Goal: Complete application form: Complete application form

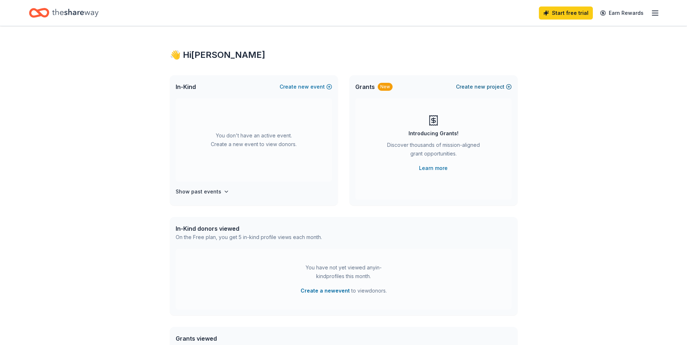
click at [491, 88] on button "Create new project" at bounding box center [484, 87] width 56 height 9
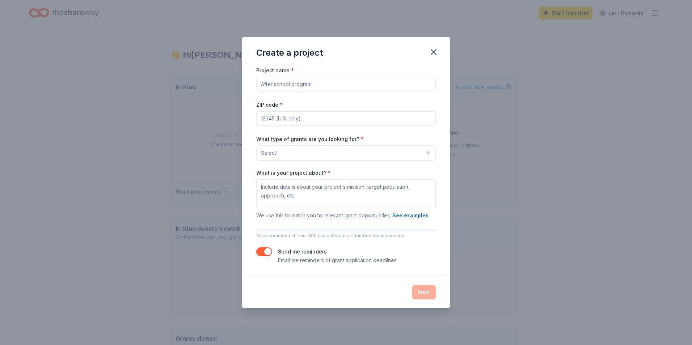
click at [273, 86] on input "Project name *" at bounding box center [346, 84] width 180 height 14
type input "Basketball Season"
click at [272, 123] on input "ZIP code *" at bounding box center [346, 118] width 180 height 14
type input "95206"
click at [295, 152] on button "Select" at bounding box center [346, 153] width 180 height 15
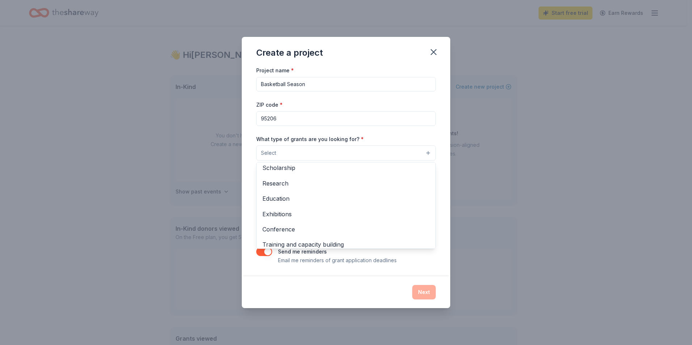
scroll to position [13, 0]
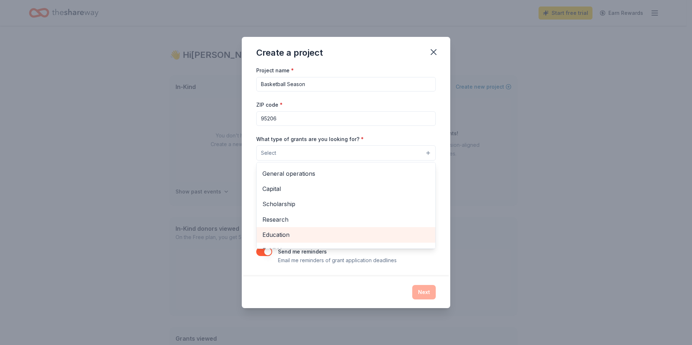
click at [286, 236] on span "Education" at bounding box center [345, 234] width 167 height 9
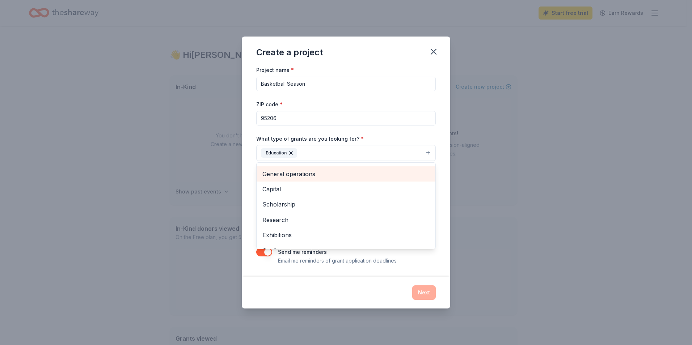
scroll to position [0, 0]
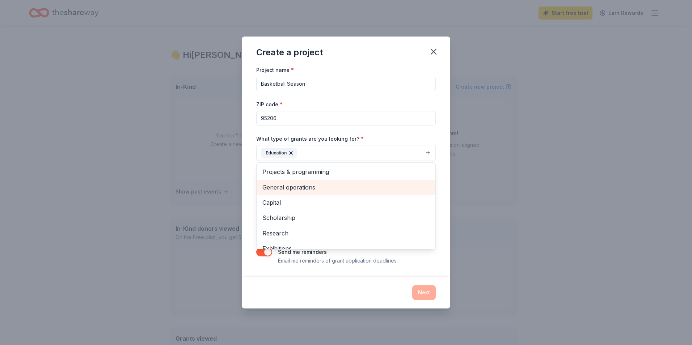
click at [295, 185] on span "General operations" at bounding box center [345, 187] width 167 height 9
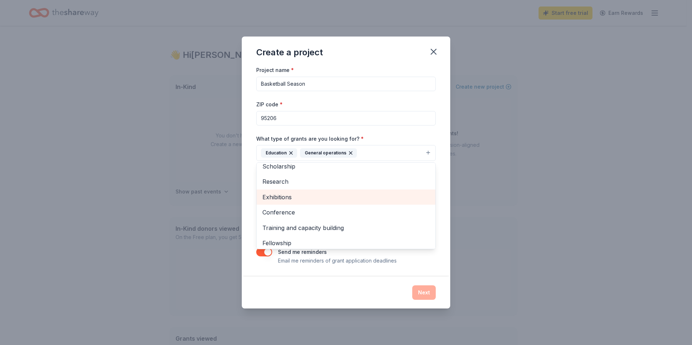
scroll to position [55, 0]
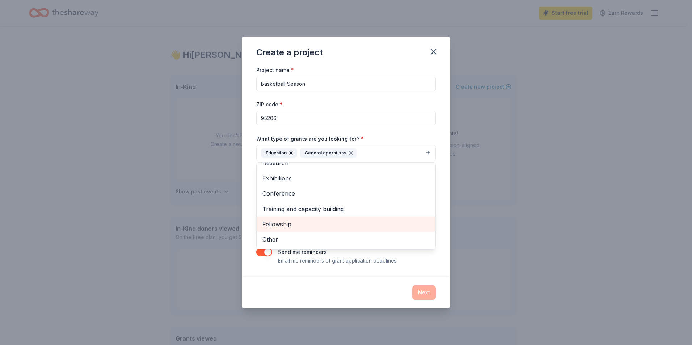
click at [286, 222] on span "Fellowship" at bounding box center [345, 224] width 167 height 9
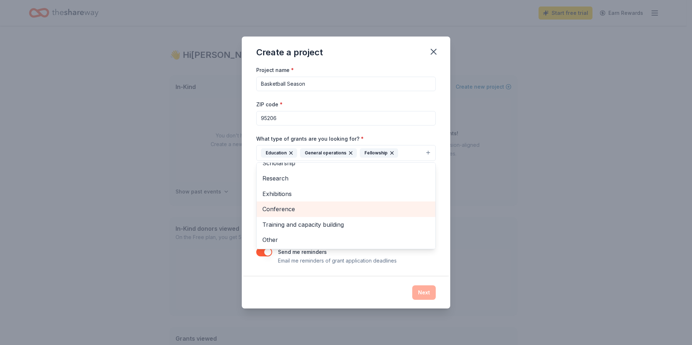
scroll to position [3, 0]
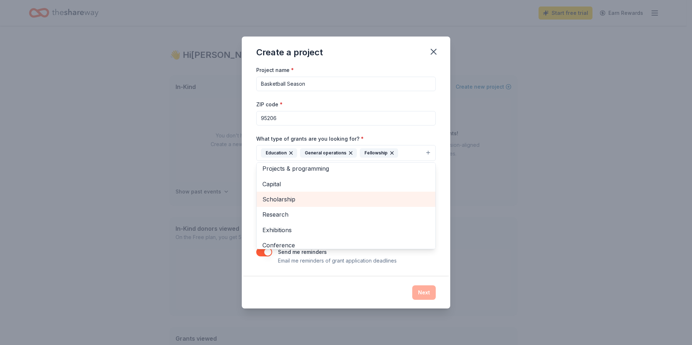
click at [282, 199] on span "Scholarship" at bounding box center [345, 199] width 167 height 9
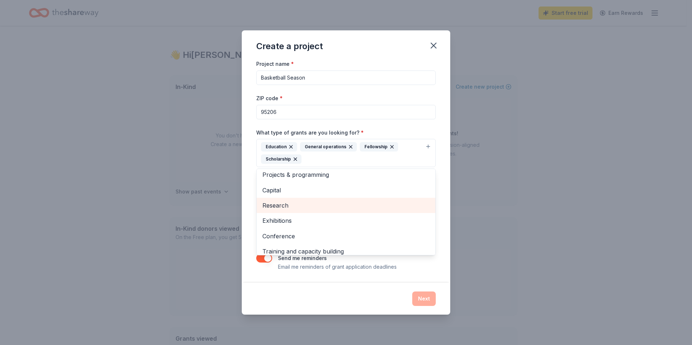
scroll to position [24, 0]
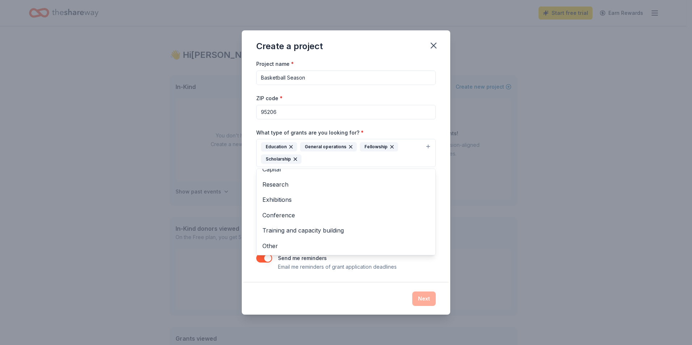
click at [358, 90] on div "Project name * Basketball Season ZIP code * 95206 What type of grants are you l…" at bounding box center [346, 165] width 180 height 212
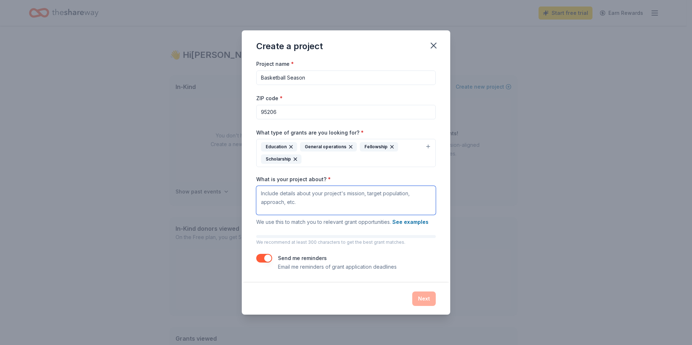
click at [262, 194] on textarea "What is your project about? *" at bounding box center [346, 200] width 180 height 29
paste textarea "Weston Ranch High School Boys Basketball Program Manteca Unified School Distric…"
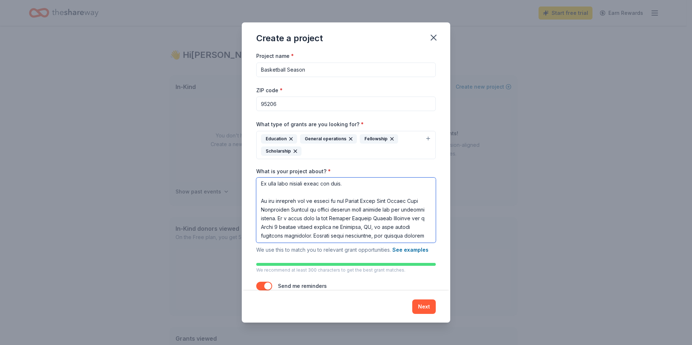
scroll to position [0, 0]
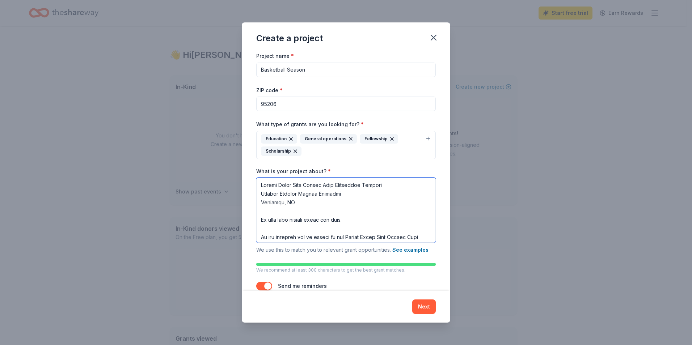
click at [259, 235] on textarea "What is your project about? *" at bounding box center [346, 210] width 180 height 65
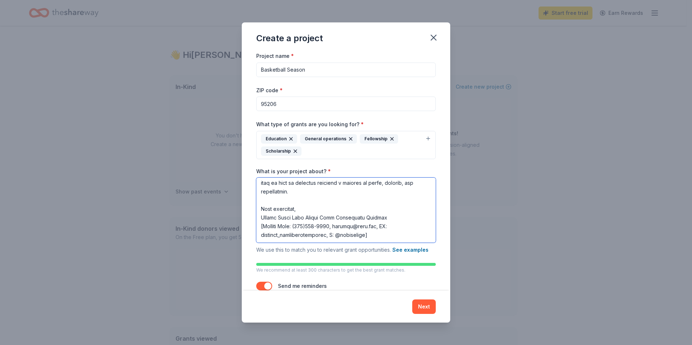
scroll to position [20, 0]
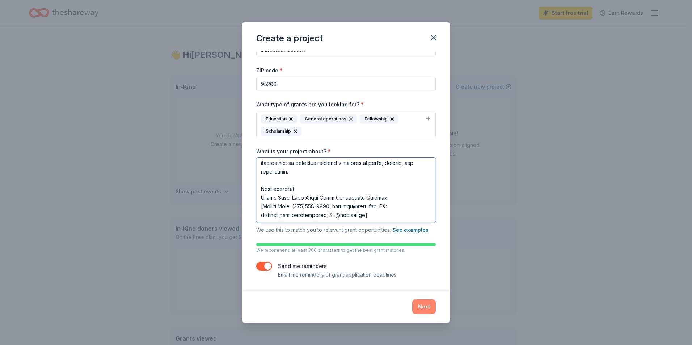
type textarea "Weston Ranch High School Boys Basketball Program Manteca Unified School Distric…"
click at [426, 305] on button "Next" at bounding box center [424, 307] width 24 height 14
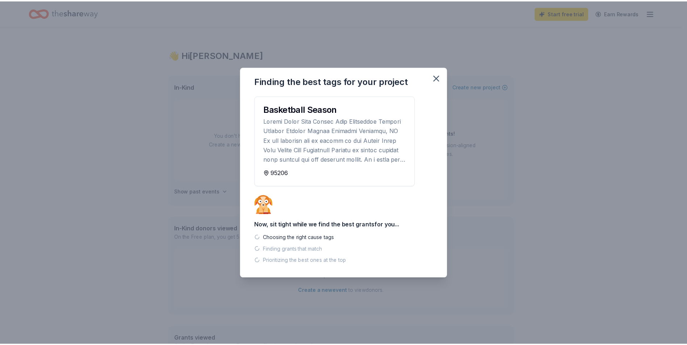
scroll to position [0, 0]
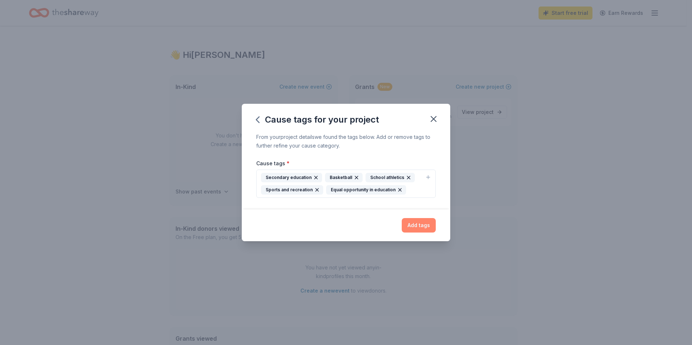
click at [424, 226] on button "Add tags" at bounding box center [419, 225] width 34 height 14
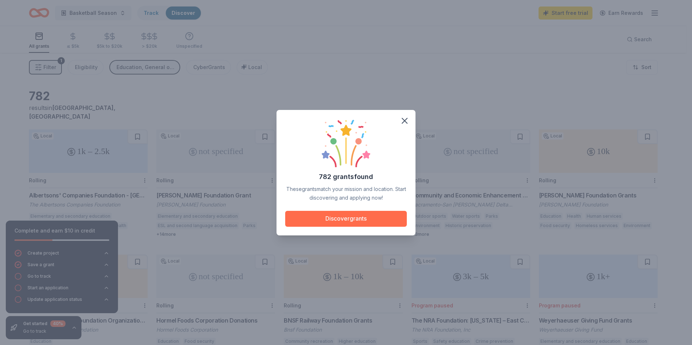
click at [350, 218] on button "Discover grants" at bounding box center [346, 219] width 122 height 16
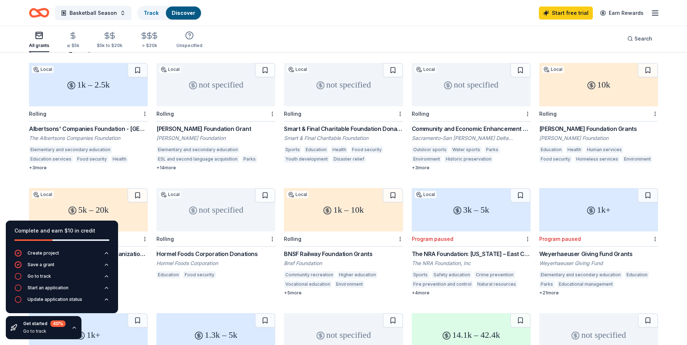
scroll to position [30, 0]
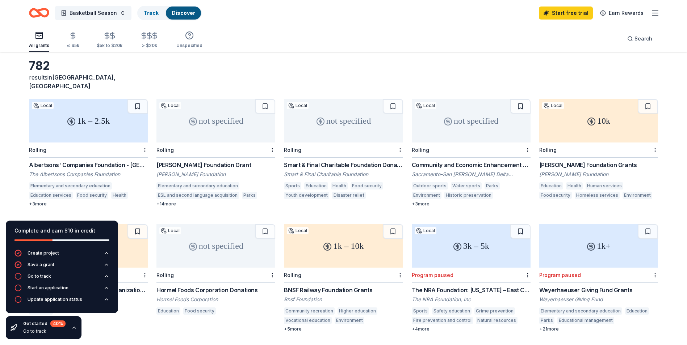
click at [89, 113] on div "1k – 2.5k" at bounding box center [88, 120] width 119 height 43
click at [362, 109] on div "not specified" at bounding box center [343, 120] width 119 height 43
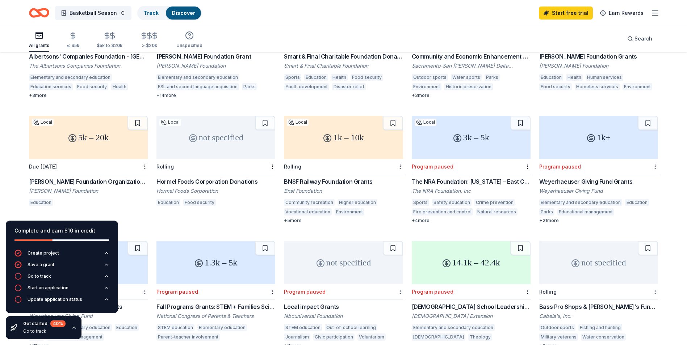
scroll to position [175, 0]
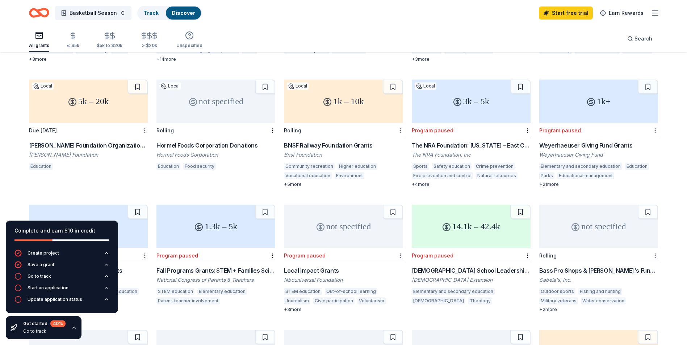
click at [87, 99] on div "5k – 20k" at bounding box center [88, 101] width 119 height 43
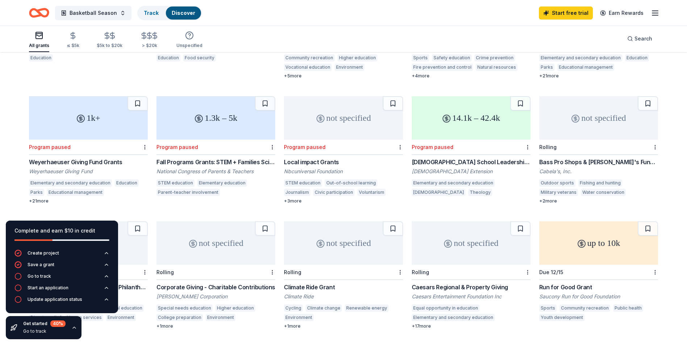
scroll to position [320, 0]
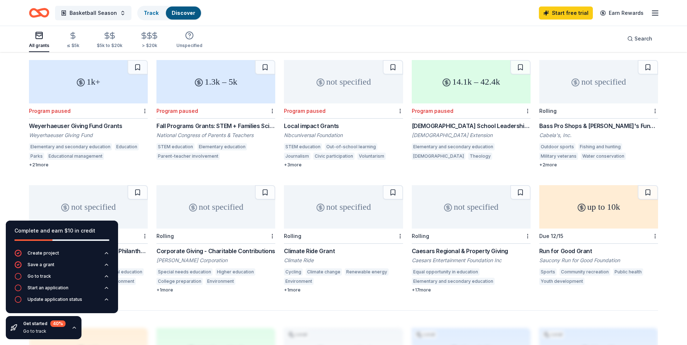
click at [593, 199] on div "up to 10k" at bounding box center [598, 206] width 119 height 43
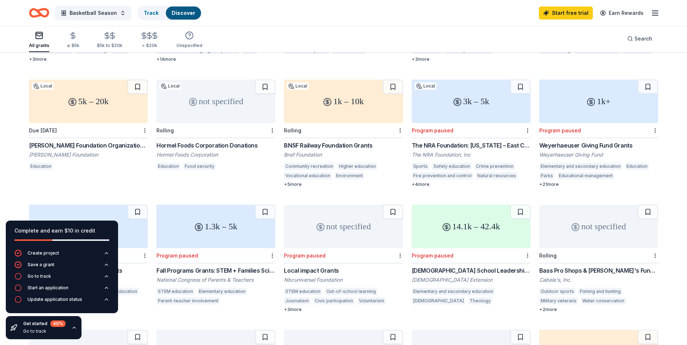
scroll to position [139, 0]
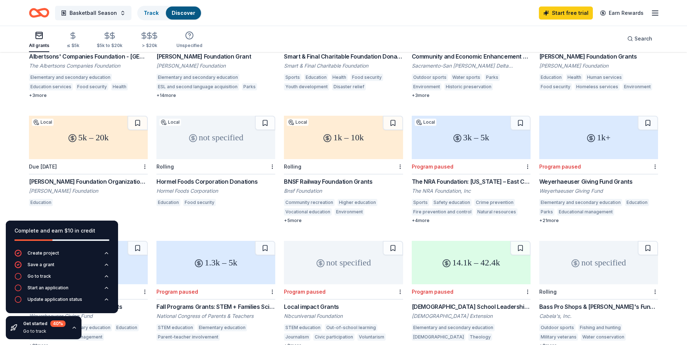
click at [456, 134] on icon at bounding box center [457, 138] width 9 height 9
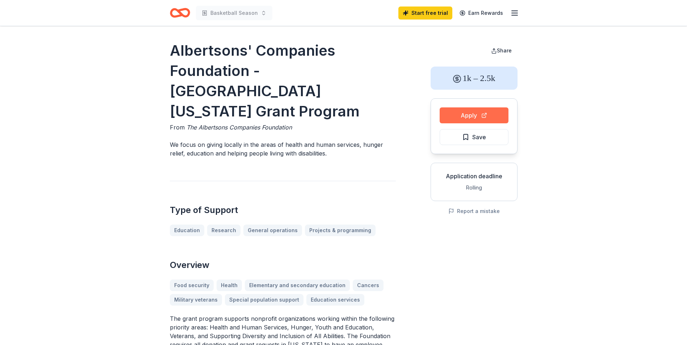
click at [466, 114] on button "Apply" at bounding box center [473, 116] width 69 height 16
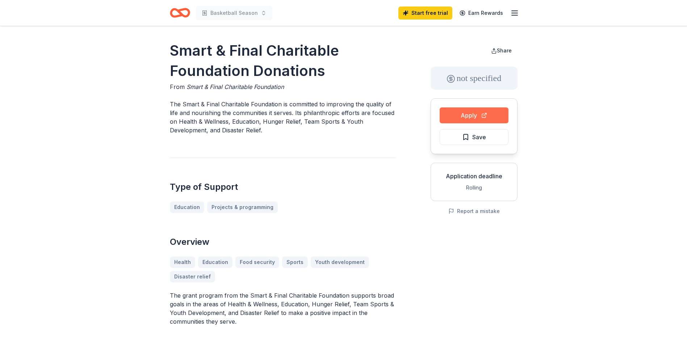
click at [477, 114] on button "Apply" at bounding box center [473, 116] width 69 height 16
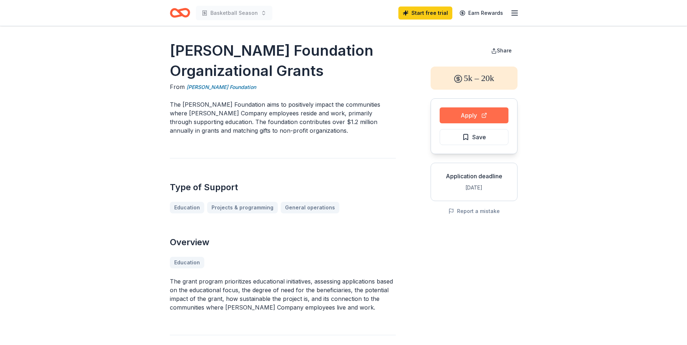
click at [473, 115] on button "Apply" at bounding box center [473, 116] width 69 height 16
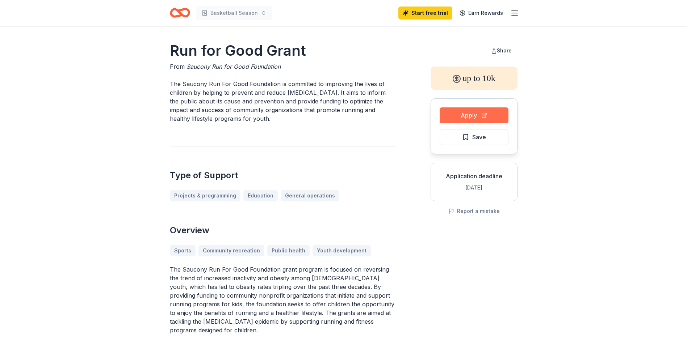
click at [473, 113] on button "Apply" at bounding box center [473, 116] width 69 height 16
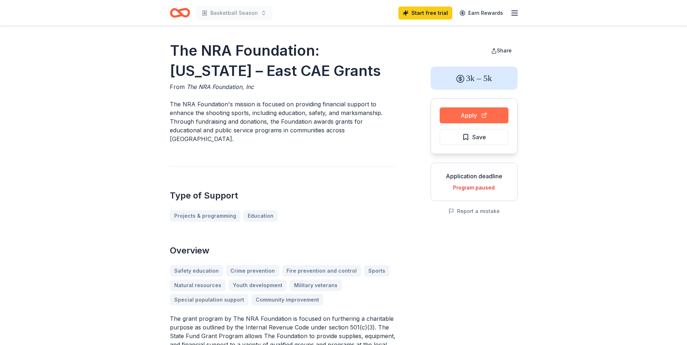
click at [477, 117] on button "Apply" at bounding box center [473, 116] width 69 height 16
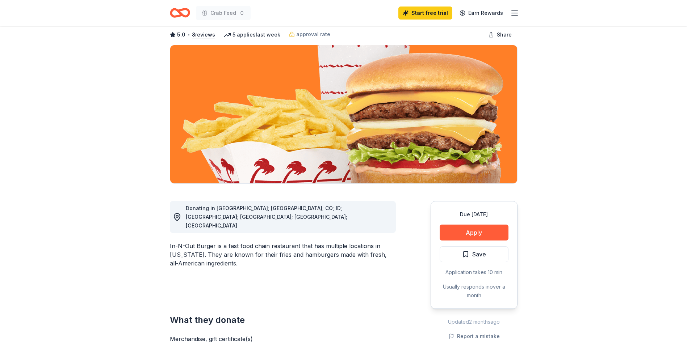
scroll to position [72, 0]
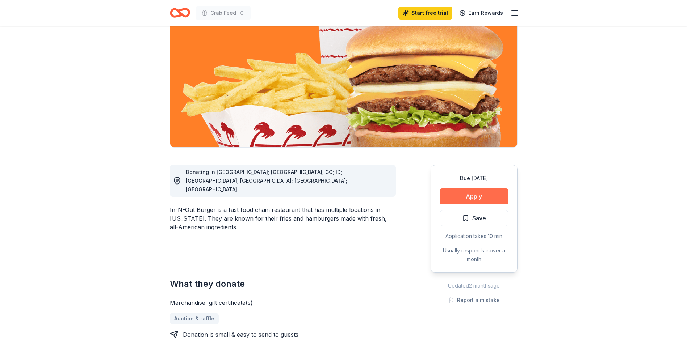
click at [476, 196] on button "Apply" at bounding box center [473, 197] width 69 height 16
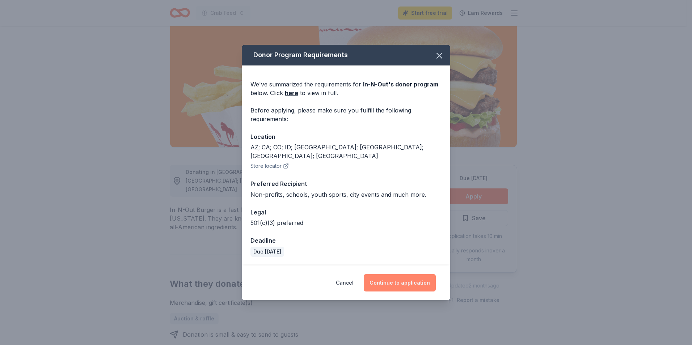
click at [393, 277] on button "Continue to application" at bounding box center [400, 282] width 72 height 17
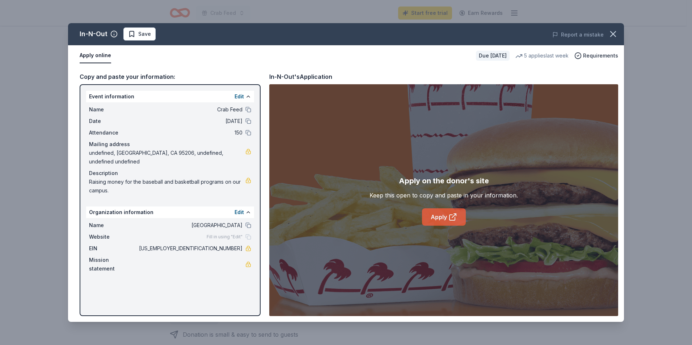
click at [448, 219] on icon at bounding box center [452, 217] width 9 height 9
click at [613, 33] on icon "button" at bounding box center [613, 34] width 10 height 10
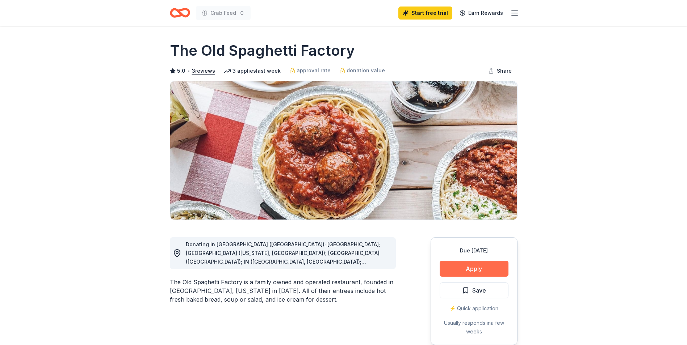
click at [473, 265] on button "Apply" at bounding box center [473, 269] width 69 height 16
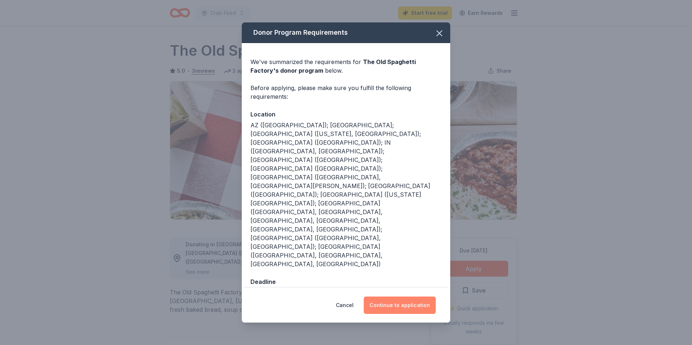
click at [393, 297] on button "Continue to application" at bounding box center [400, 305] width 72 height 17
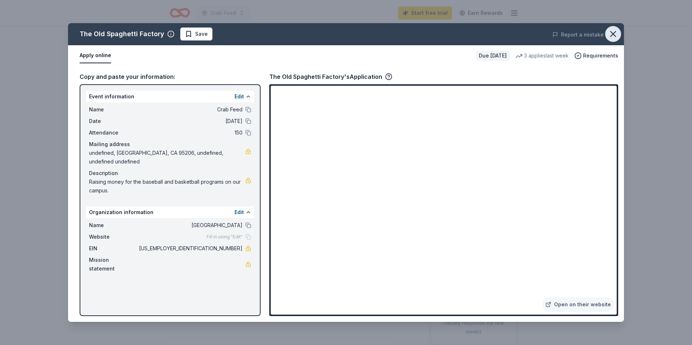
click at [612, 35] on icon "button" at bounding box center [613, 33] width 5 height 5
